Goal: Task Accomplishment & Management: Manage account settings

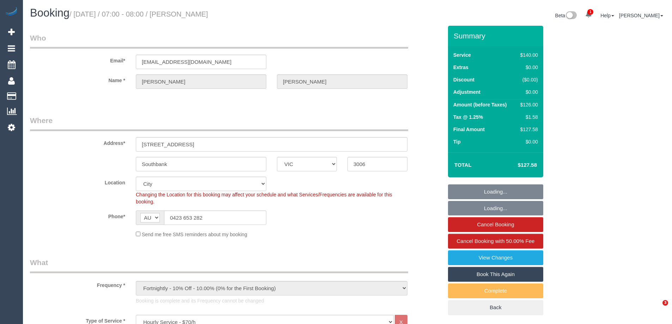
select select "VIC"
select select "number:28"
select select "number:14"
select select "number:20"
select select "number:24"
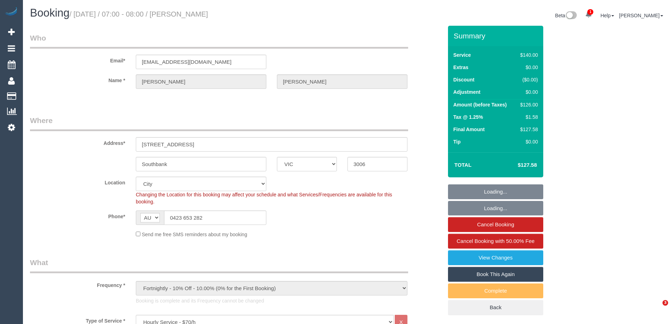
select select "number:34"
select select "number:11"
select select "object:1280"
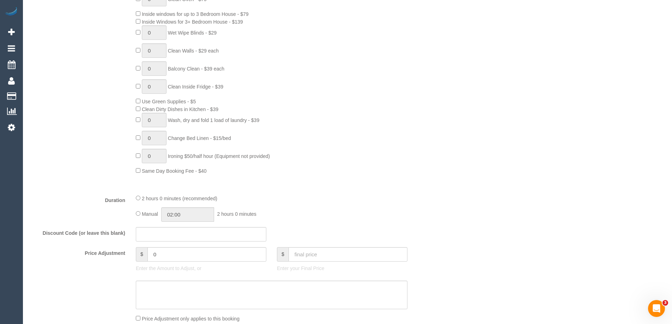
scroll to position [458, 0]
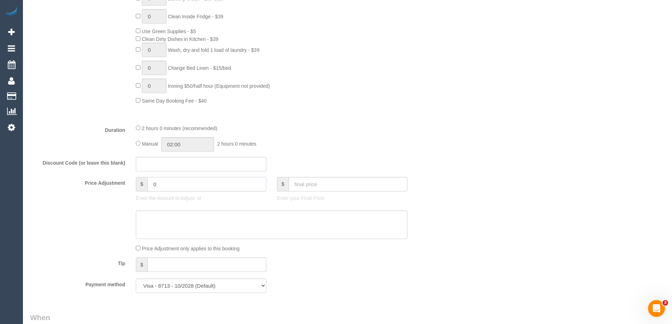
click at [178, 185] on input "0" at bounding box center [206, 184] width 119 height 14
click at [187, 226] on textarea at bounding box center [272, 225] width 272 height 29
type input "14"
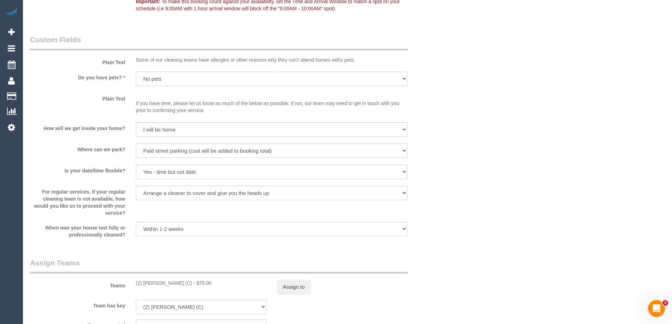
scroll to position [917, 0]
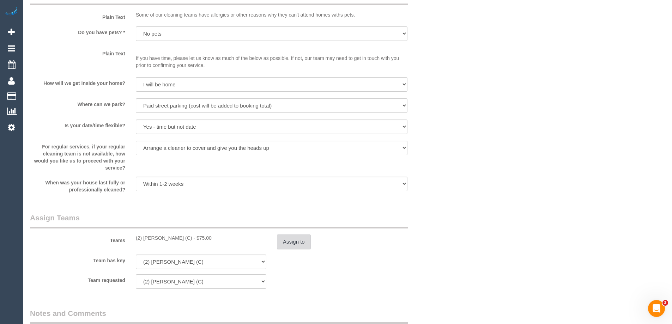
type textarea "$14 parking VC"
click at [289, 247] on button "Assign to" at bounding box center [294, 242] width 34 height 15
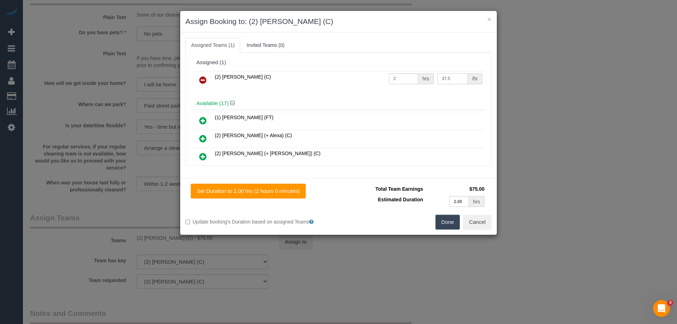
drag, startPoint x: 432, startPoint y: 79, endPoint x: 383, endPoint y: 75, distance: 49.5
click at [383, 75] on tr "(2) [PERSON_NAME] (C) 2 hrs 37.5 /hr" at bounding box center [338, 80] width 291 height 18
type input "89"
drag, startPoint x: 406, startPoint y: 82, endPoint x: 364, endPoint y: 75, distance: 42.1
click at [364, 75] on tr "(2) [PERSON_NAME] (C) 2 hrs 89 /hr" at bounding box center [338, 80] width 291 height 18
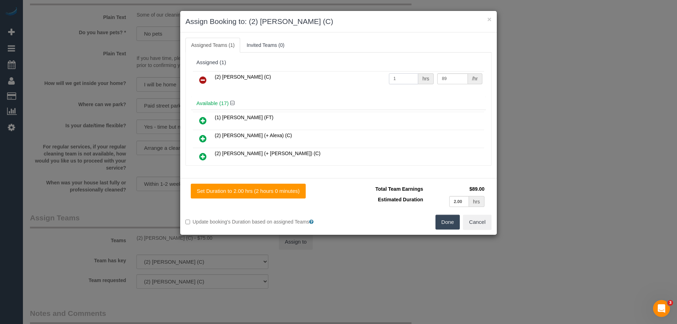
type input "1"
click at [449, 227] on button "Done" at bounding box center [448, 222] width 25 height 15
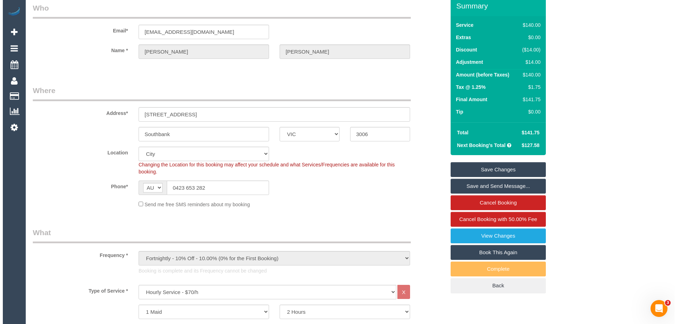
scroll to position [0, 0]
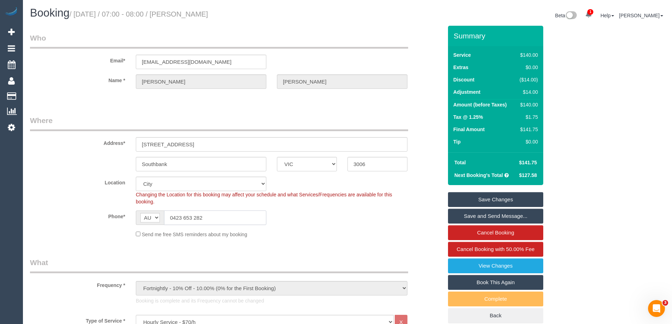
drag, startPoint x: 247, startPoint y: 214, endPoint x: 116, endPoint y: 209, distance: 130.9
click at [135, 209] on sui-booking-location "Location [GEOGRAPHIC_DATA] (North) East (South) [GEOGRAPHIC_DATA] (East) [GEOGR…" at bounding box center [236, 207] width 413 height 61
click at [509, 195] on link "Save Changes" at bounding box center [495, 199] width 95 height 15
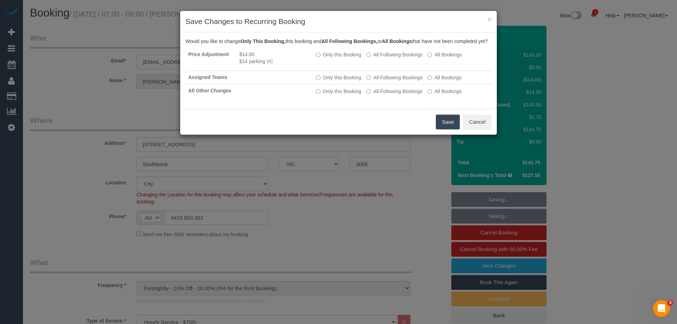
click at [457, 129] on button "Save" at bounding box center [448, 122] width 24 height 15
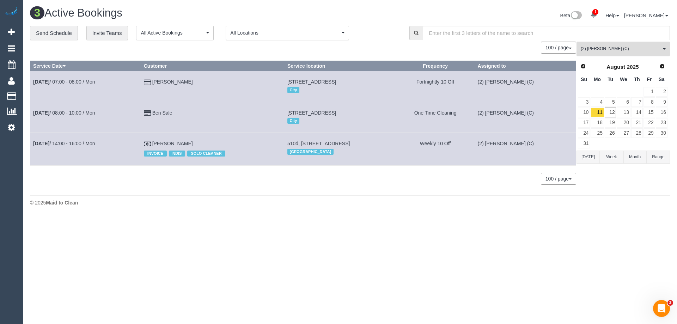
click at [639, 42] on button "(2) [PERSON_NAME] (C) All Teams" at bounding box center [623, 49] width 93 height 14
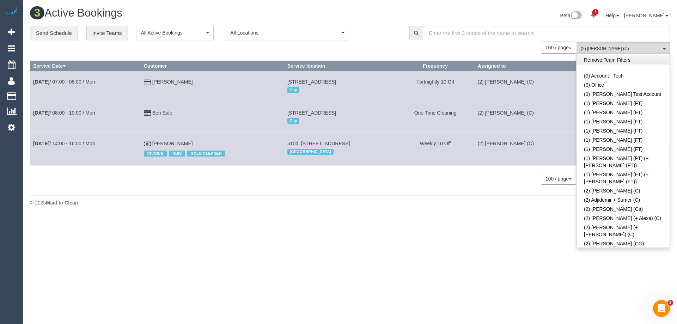
click at [635, 58] on link "Remove Team Filters" at bounding box center [623, 59] width 93 height 9
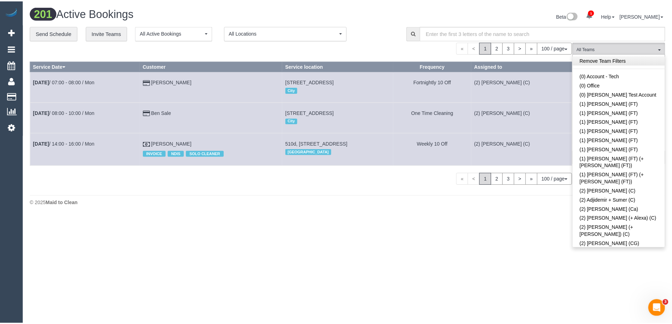
scroll to position [2109, 0]
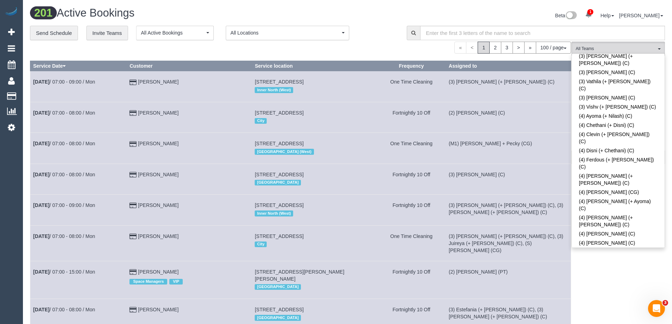
click at [381, 43] on div "« < 1 2 3 > » 100 / page 10 / page 20 / page 30 / page 40 / page 50 / page 100 …" at bounding box center [300, 48] width 541 height 12
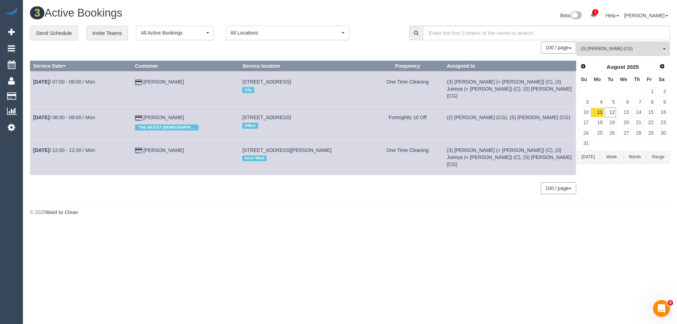
click at [590, 159] on button "[DATE]" at bounding box center [588, 157] width 23 height 13
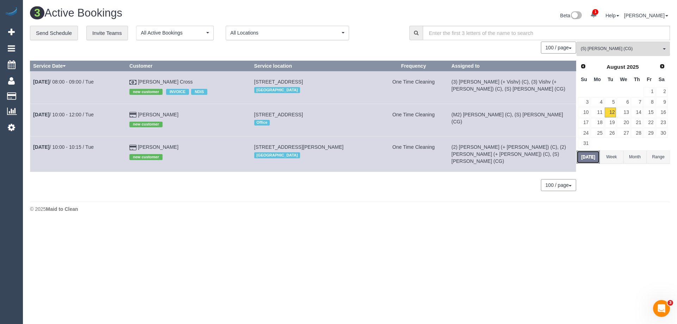
click at [590, 159] on button "[DATE]" at bounding box center [588, 157] width 23 height 13
click at [74, 148] on link "[DATE] 10:00 - 10:15 / Tue" at bounding box center [63, 147] width 61 height 6
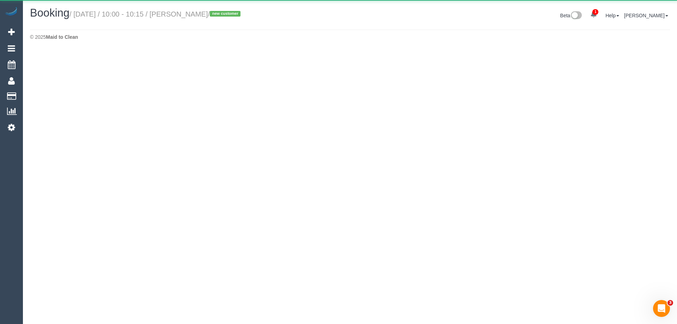
select select "VIC"
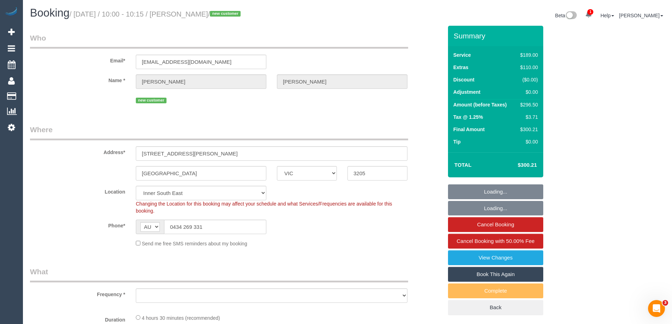
select select "object:5580"
select select "string:stripe-pm_1RujVg2GScqysDRVZEq2F6Hx"
select select "object:5681"
select select "number:29"
select select "number:15"
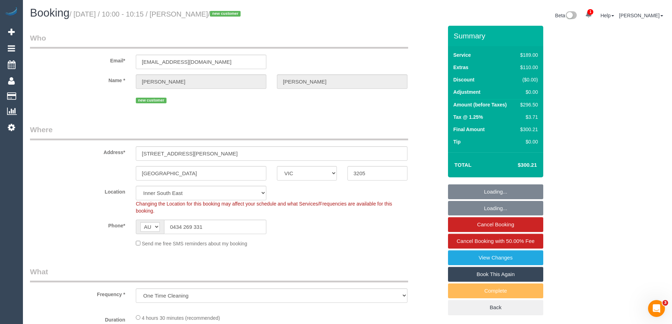
select select "number:20"
select select "number:24"
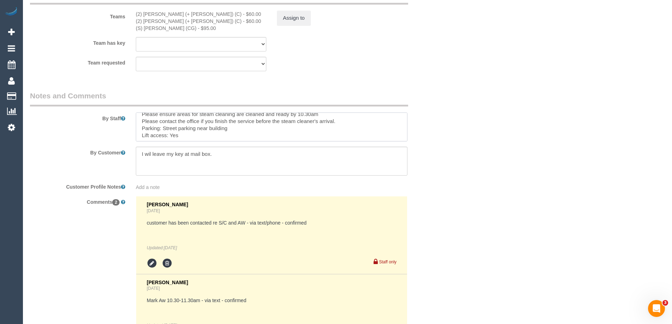
scroll to position [21, 0]
